Goal: Find specific page/section: Find specific page/section

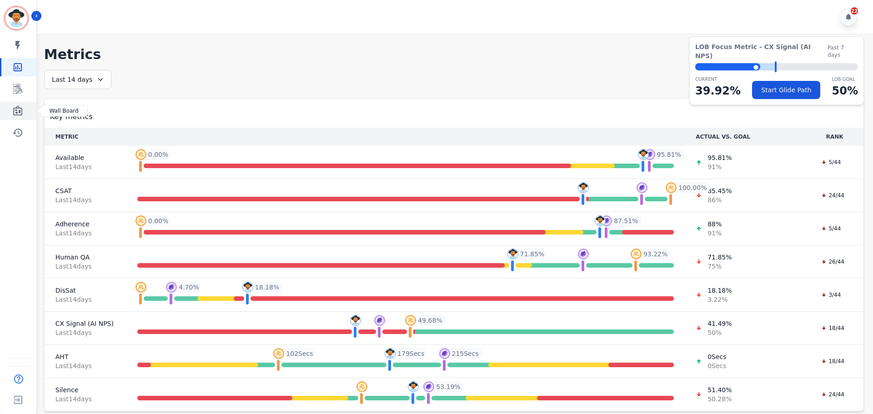
click at [15, 106] on icon "Sidebar" at bounding box center [17, 111] width 11 height 11
